Goal: Book appointment/travel/reservation

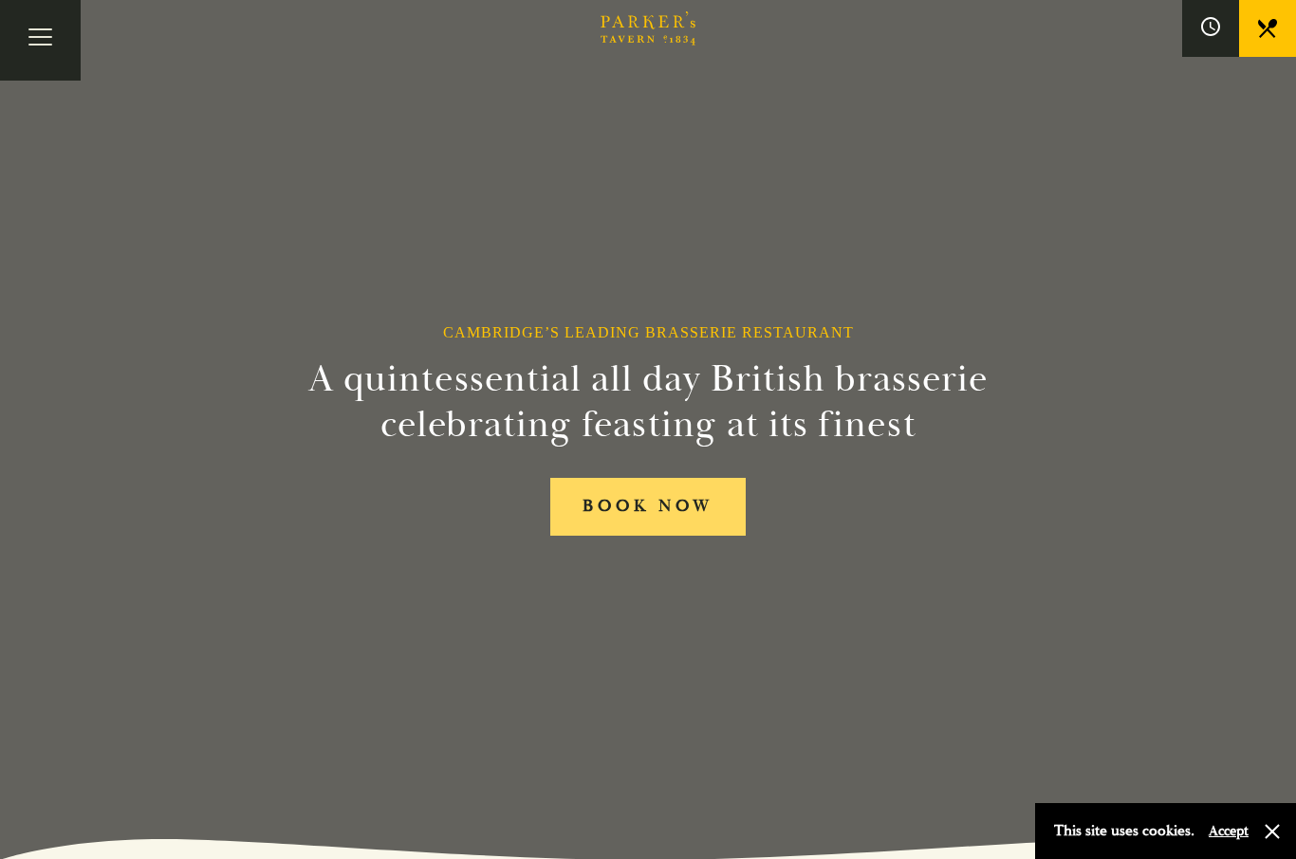
click at [647, 535] on link "BOOK NOW" at bounding box center [647, 507] width 195 height 58
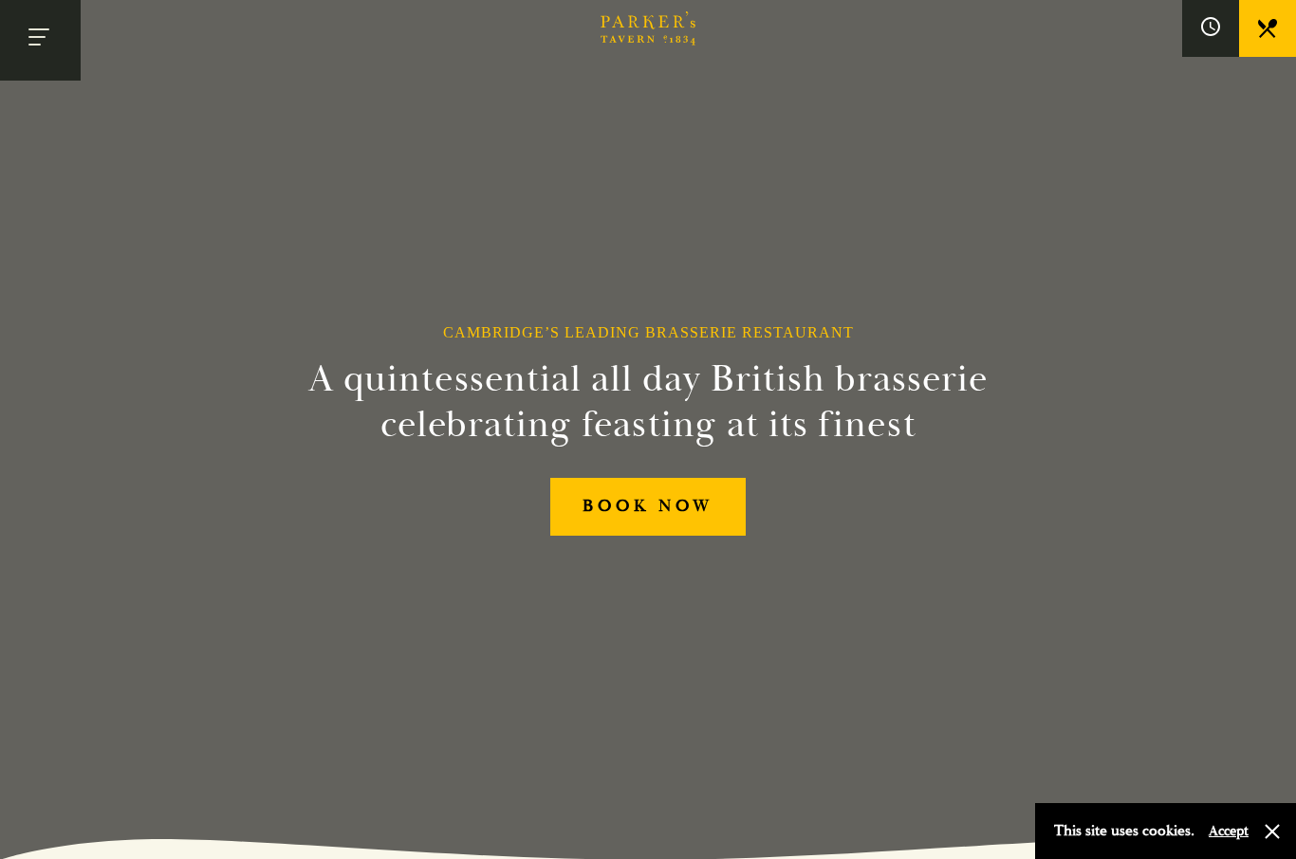
click at [39, 36] on button "Toggle navigation" at bounding box center [40, 40] width 81 height 81
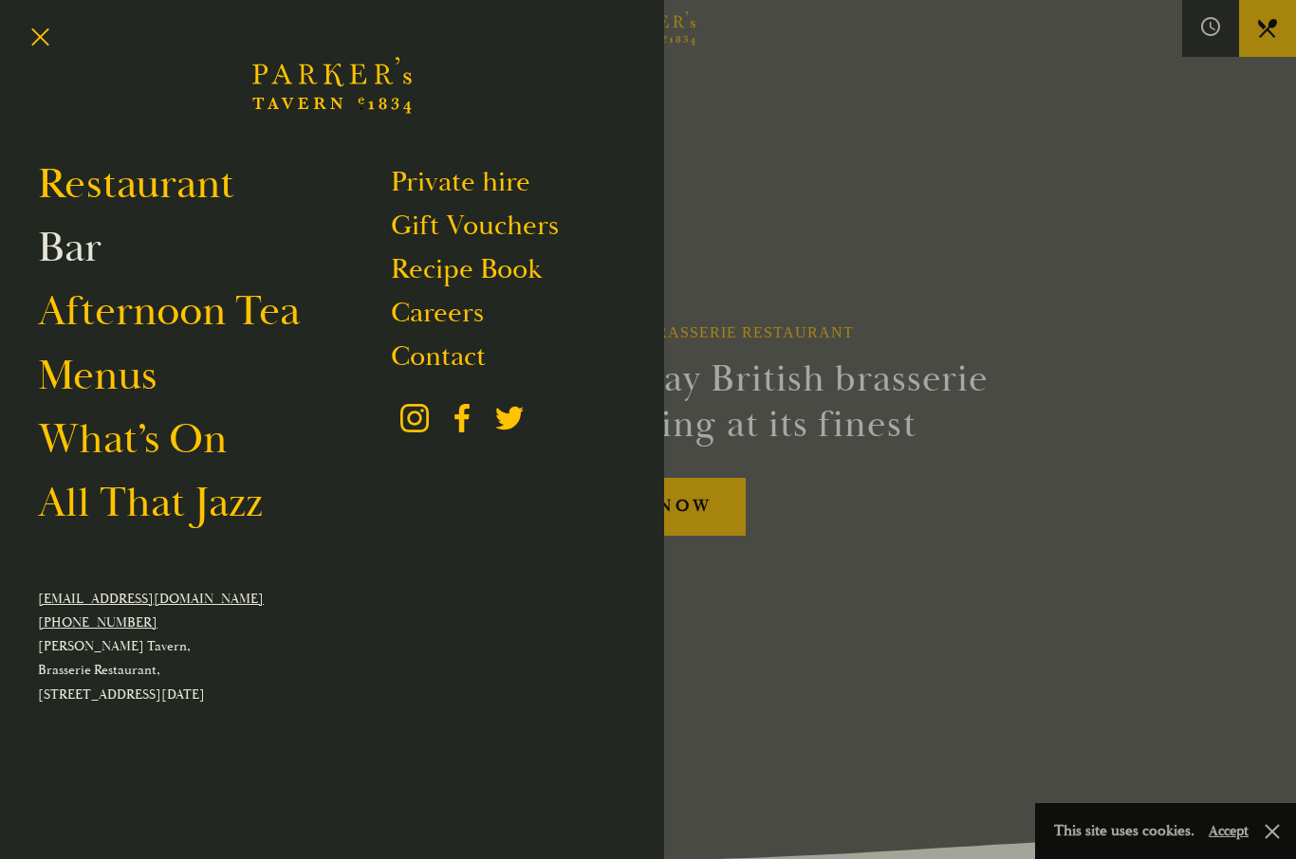
click at [61, 252] on link "Bar" at bounding box center [70, 247] width 64 height 53
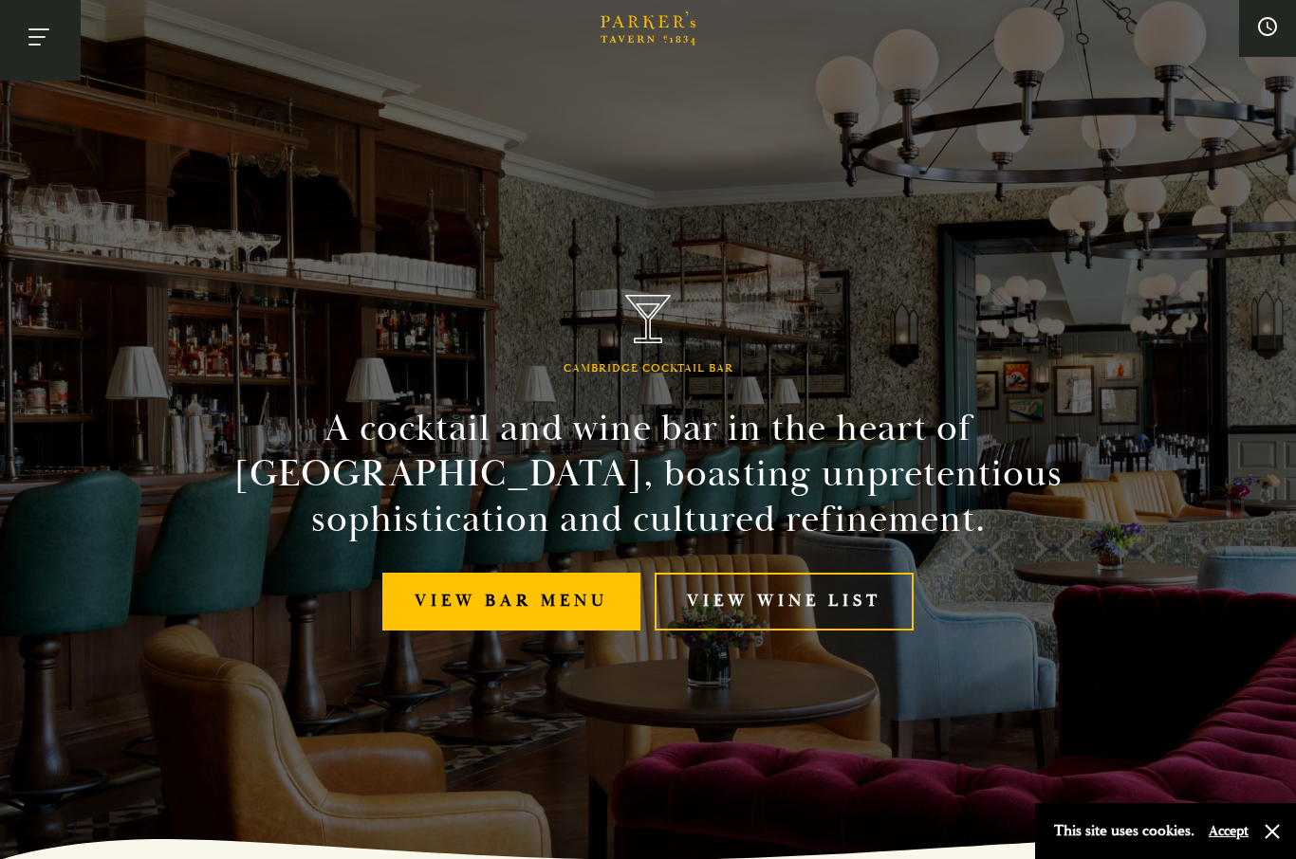
click at [40, 36] on button "Toggle navigation" at bounding box center [40, 40] width 81 height 81
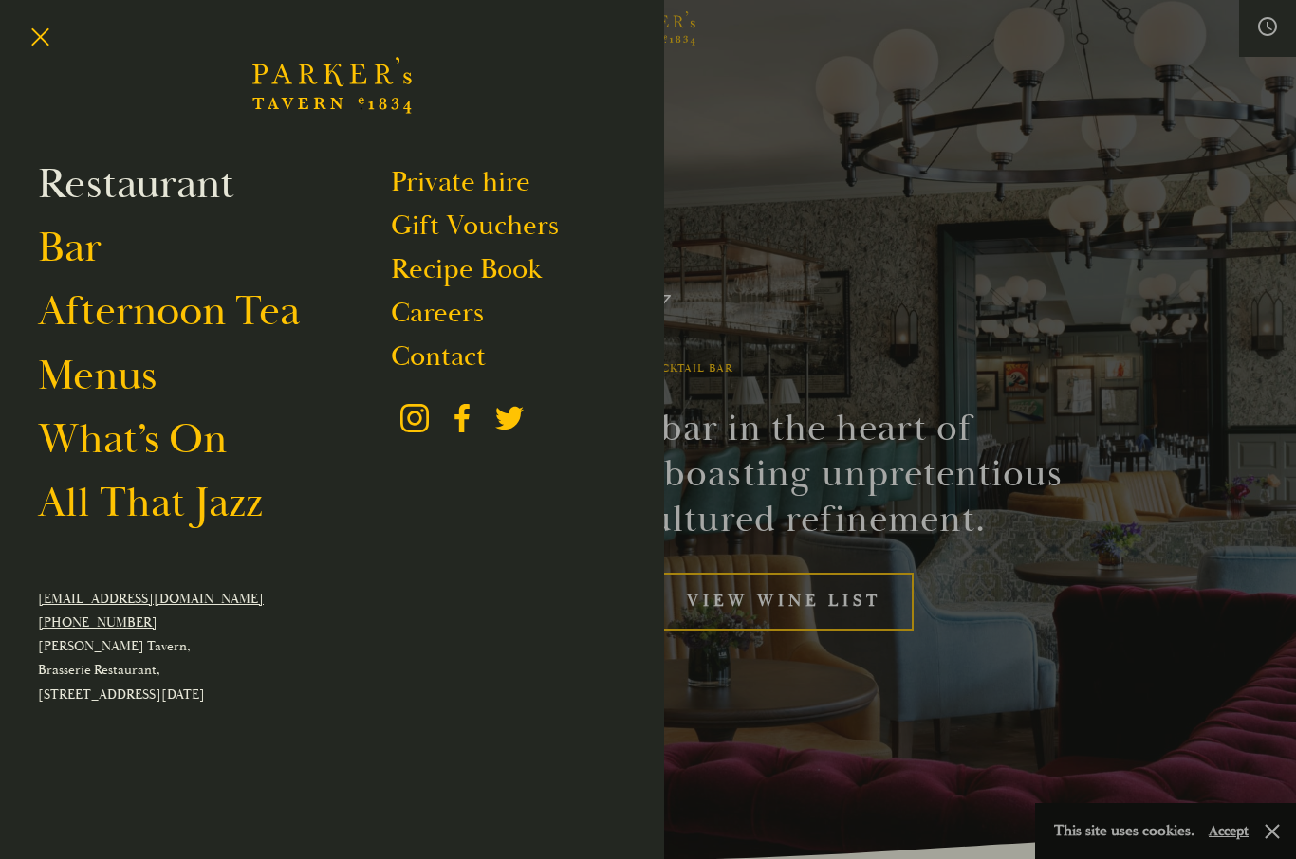
click at [115, 187] on link "Restaurant" at bounding box center [136, 183] width 196 height 53
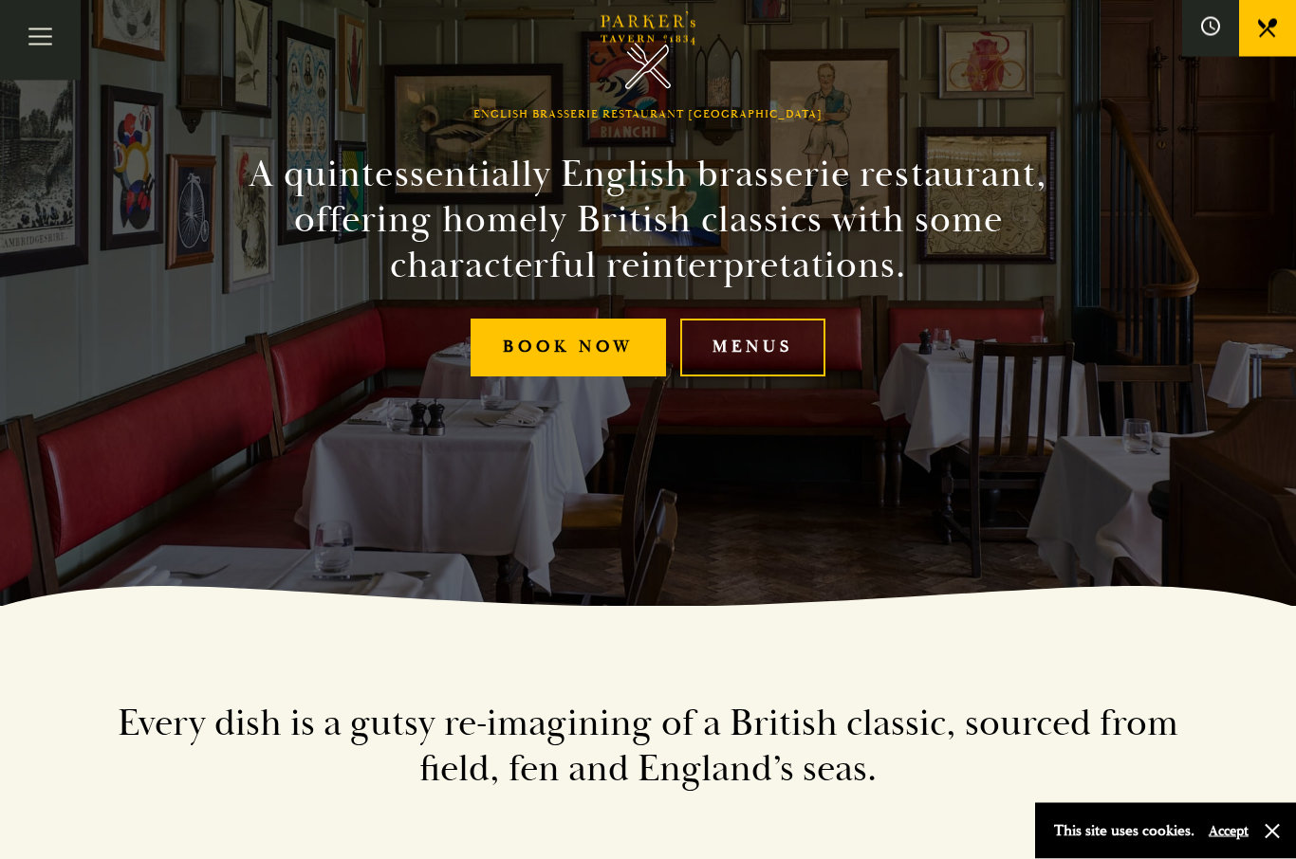
scroll to position [253, 0]
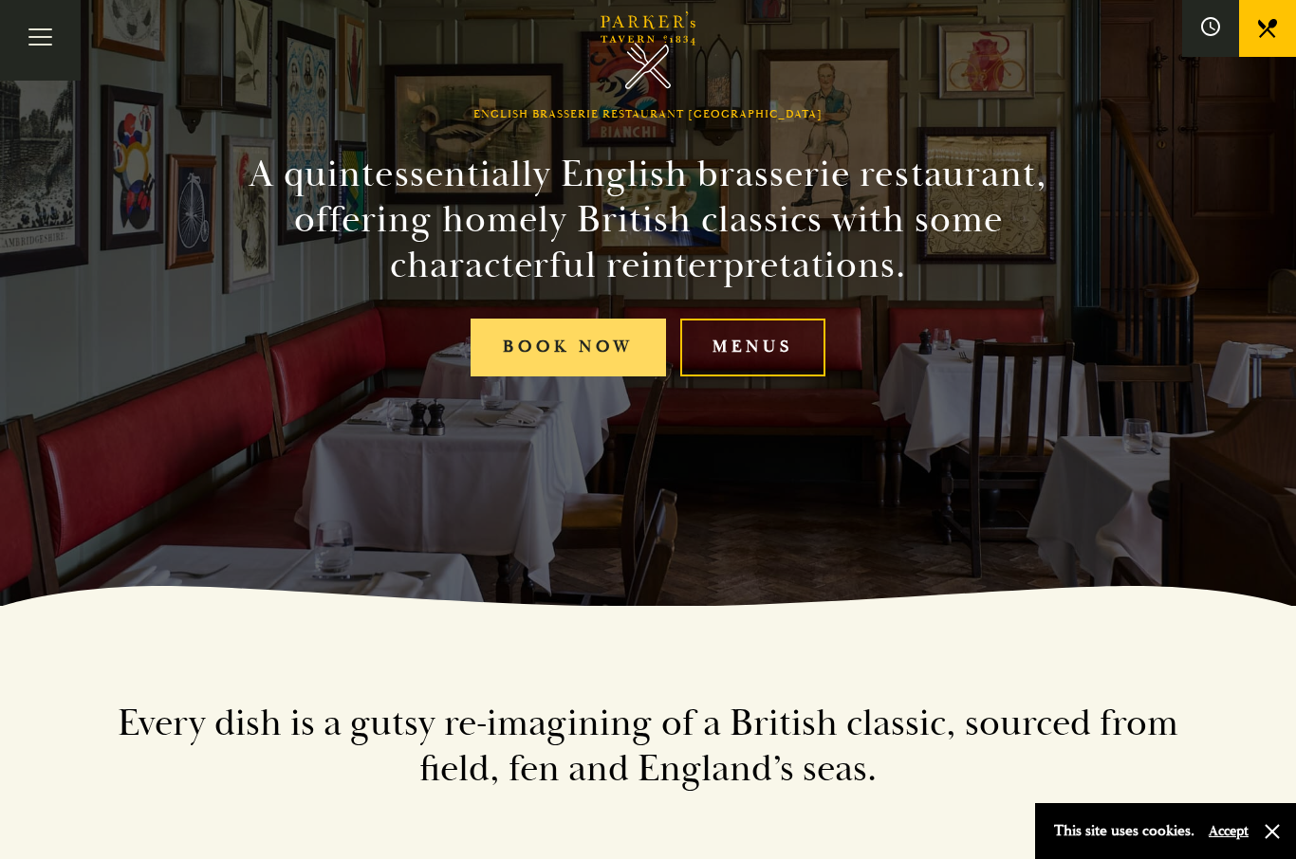
click at [571, 377] on link "Book Now" at bounding box center [568, 348] width 195 height 58
